Goal: Obtain resource: Obtain resource

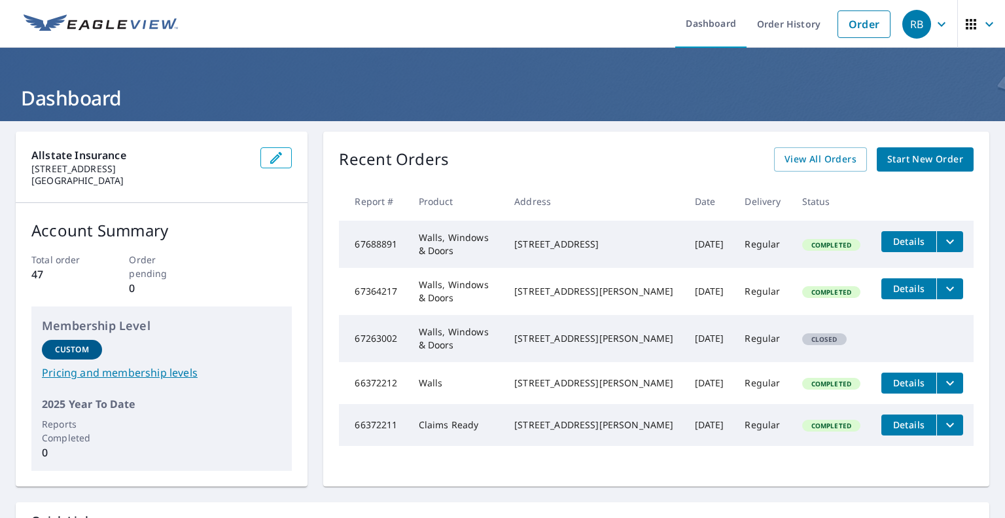
click at [912, 159] on span "Start New Order" at bounding box center [926, 159] width 76 height 16
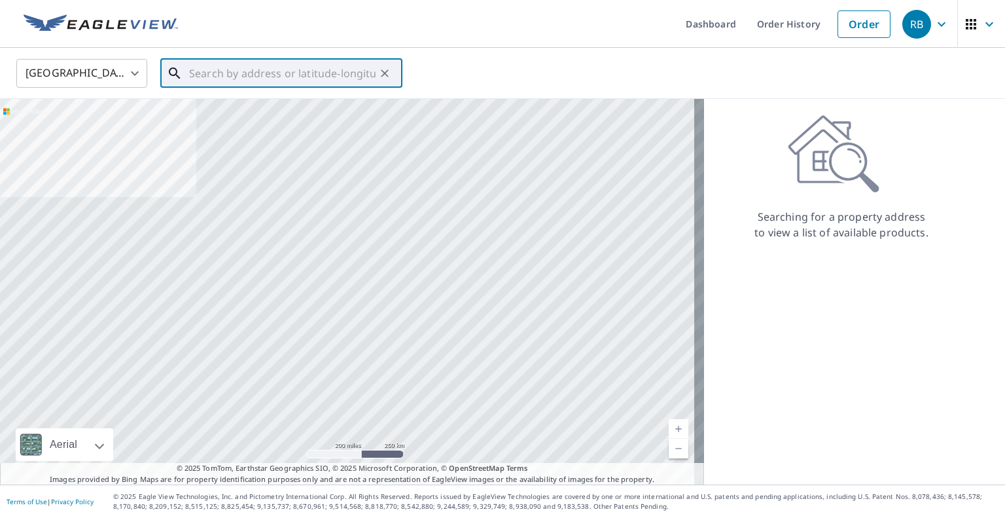
click at [293, 62] on input "text" at bounding box center [282, 73] width 187 height 37
paste input "[STREET_ADDRESS][PERSON_NAME]"
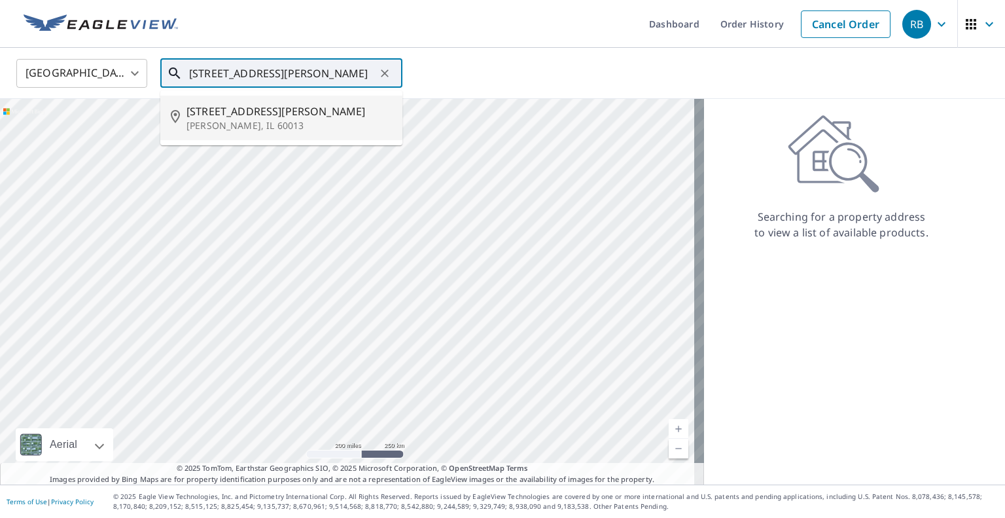
click at [317, 113] on span "[STREET_ADDRESS][PERSON_NAME]" at bounding box center [290, 111] width 206 height 16
type input "[STREET_ADDRESS][PERSON_NAME]"
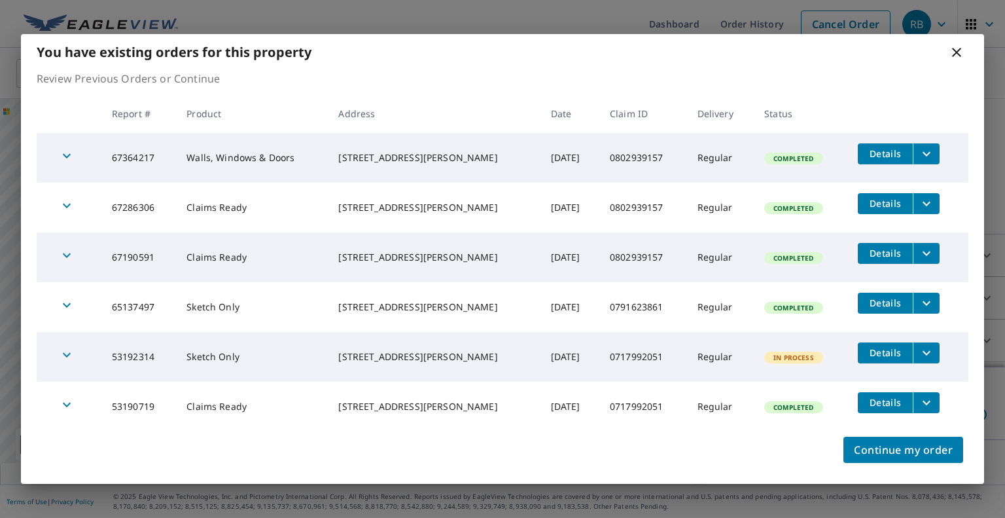
click at [931, 149] on button "filesDropdownBtn-67364217" at bounding box center [926, 153] width 27 height 21
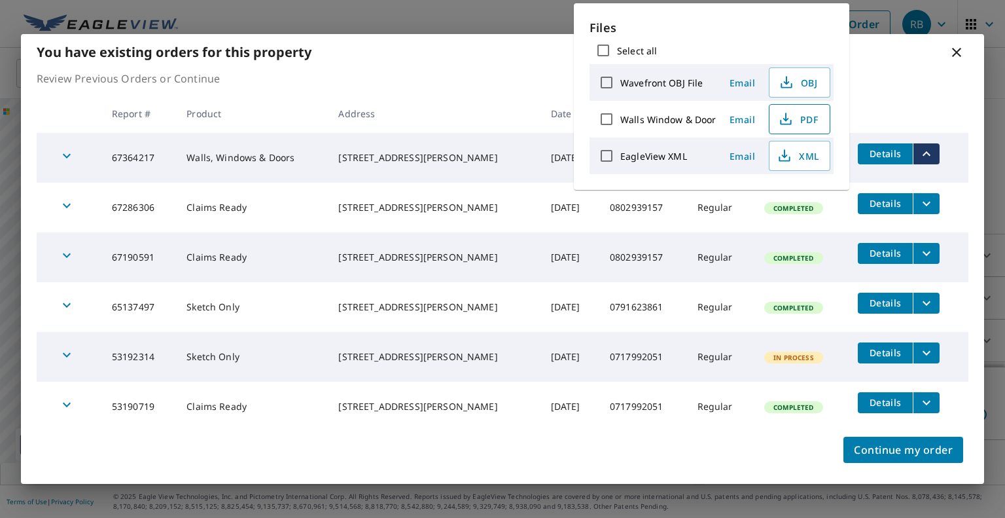
click at [801, 126] on button "PDF" at bounding box center [800, 119] width 62 height 30
